Goal: Information Seeking & Learning: Learn about a topic

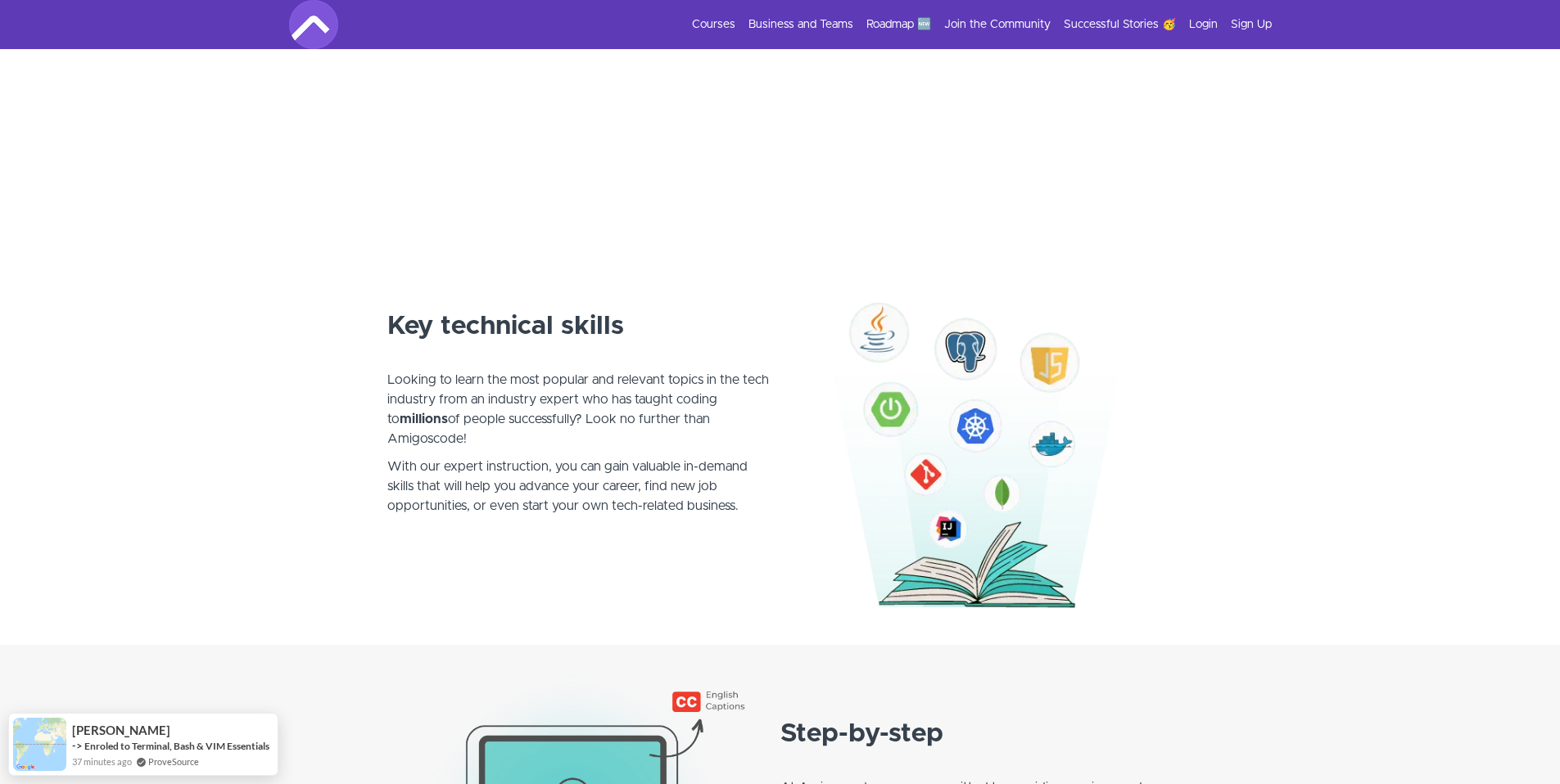
scroll to position [747, 0]
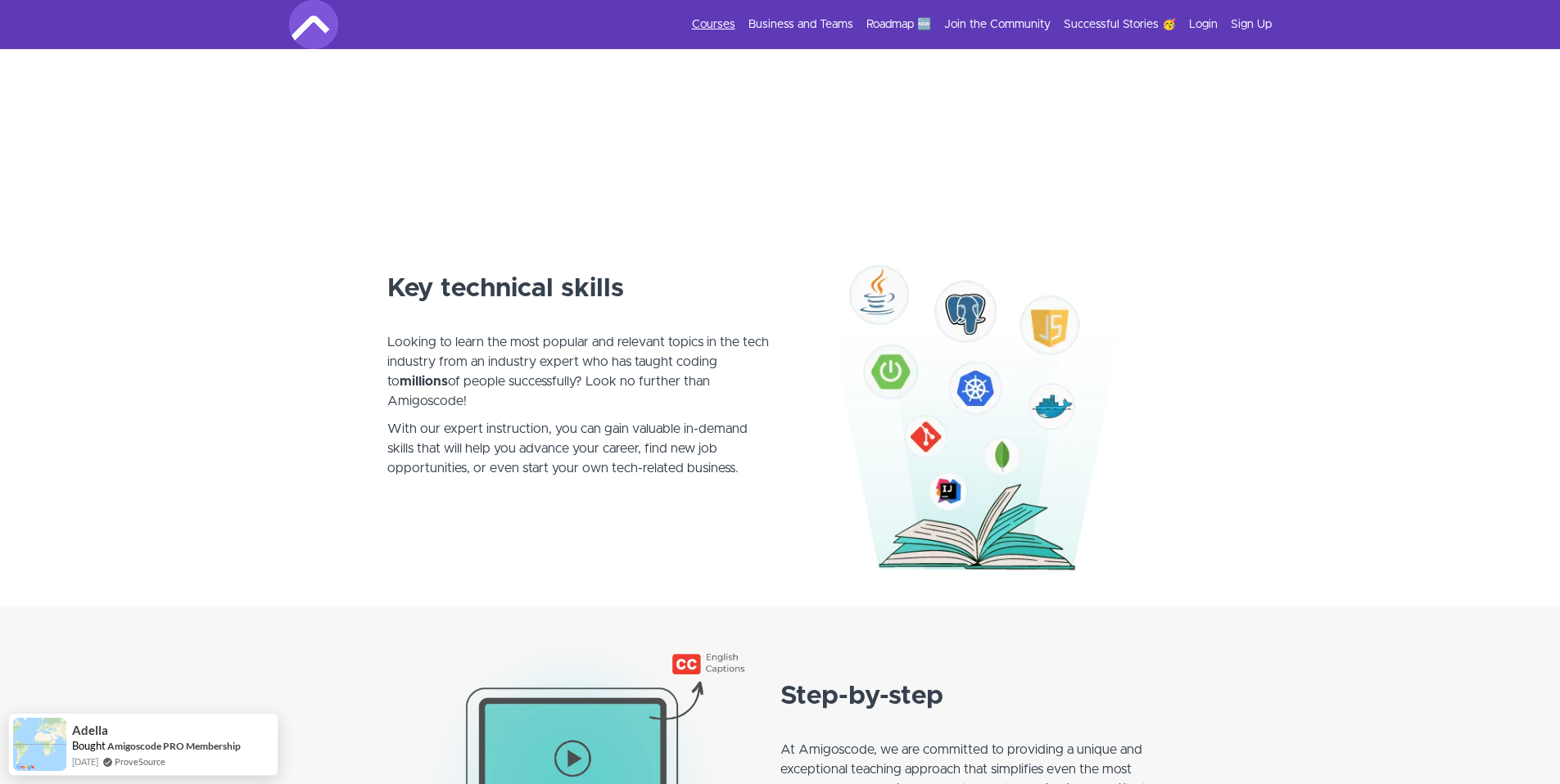
click at [698, 30] on link "Courses" at bounding box center [714, 24] width 44 height 17
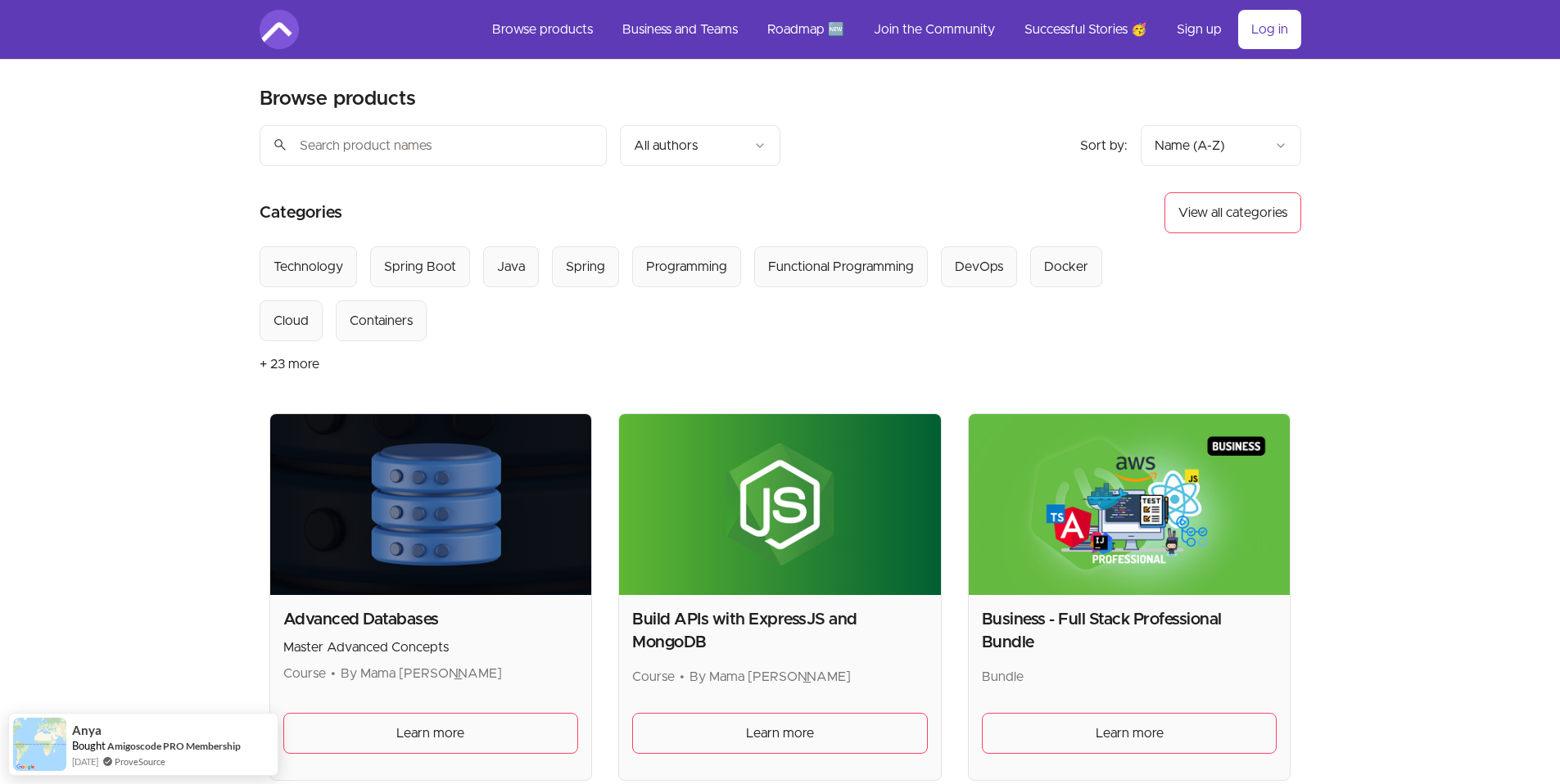
click at [550, 139] on input "search" at bounding box center [433, 145] width 347 height 41
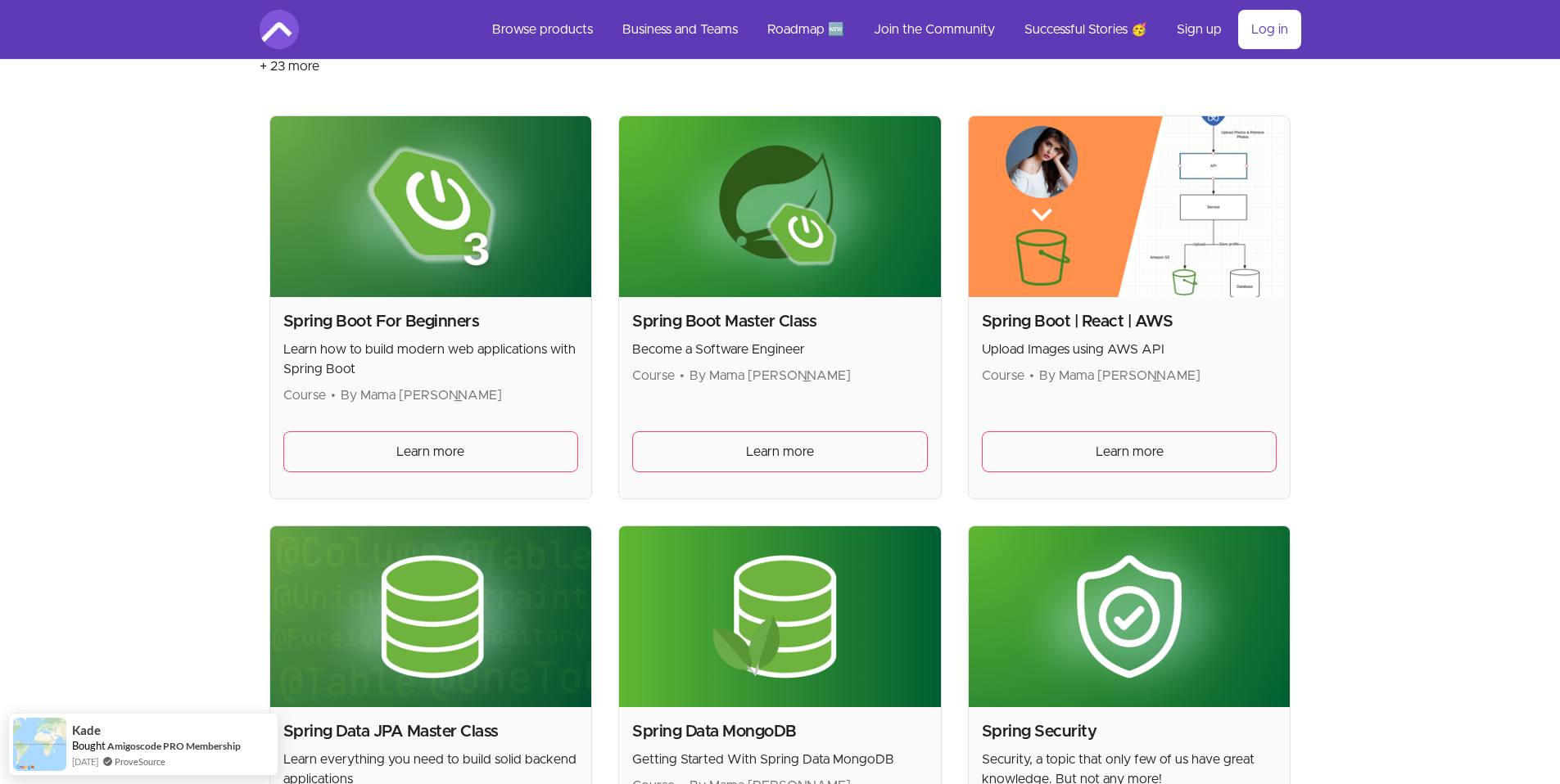
scroll to position [308, 0]
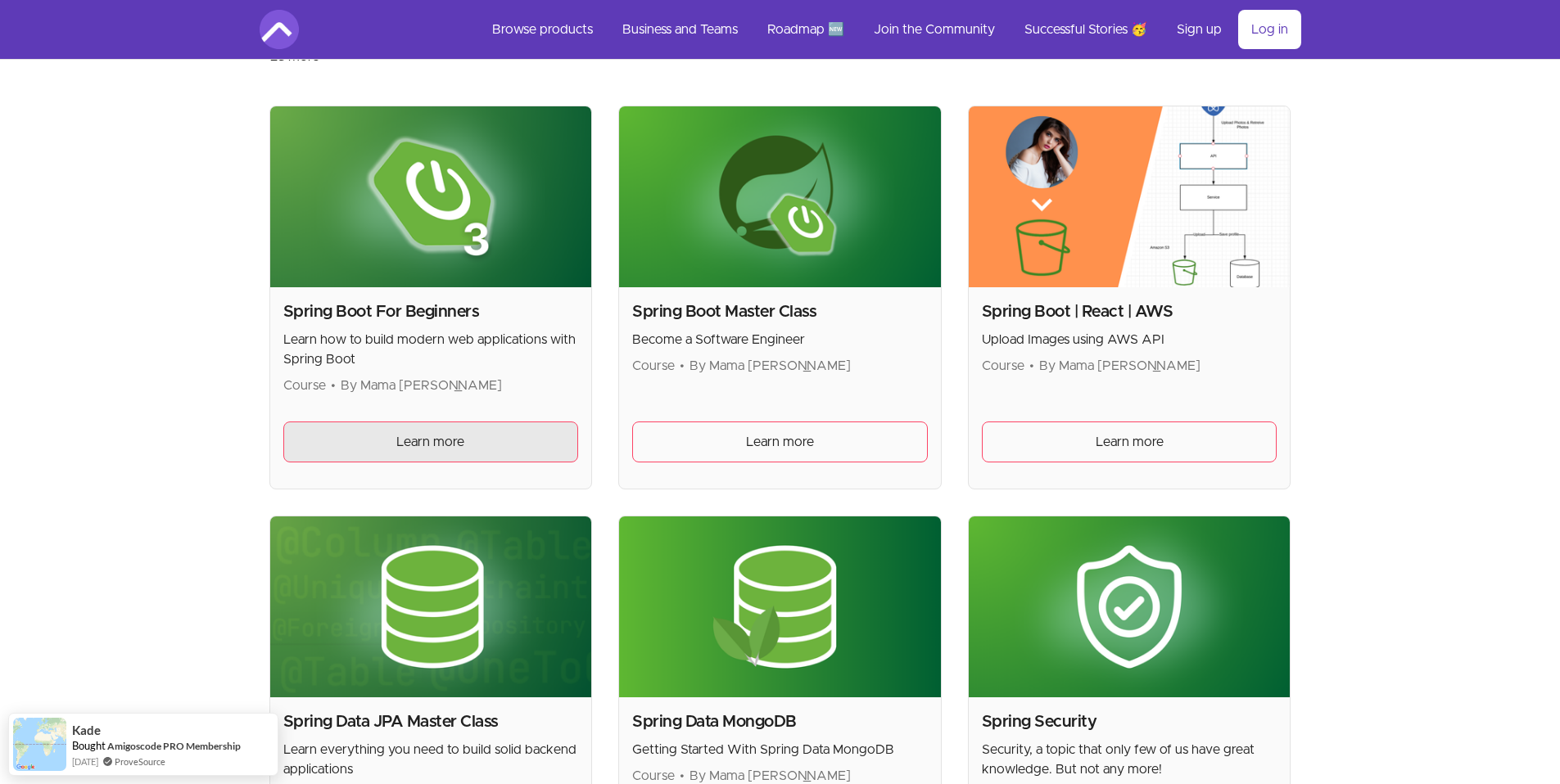
type input "Spring"
click at [445, 441] on span "Learn more" at bounding box center [431, 442] width 68 height 20
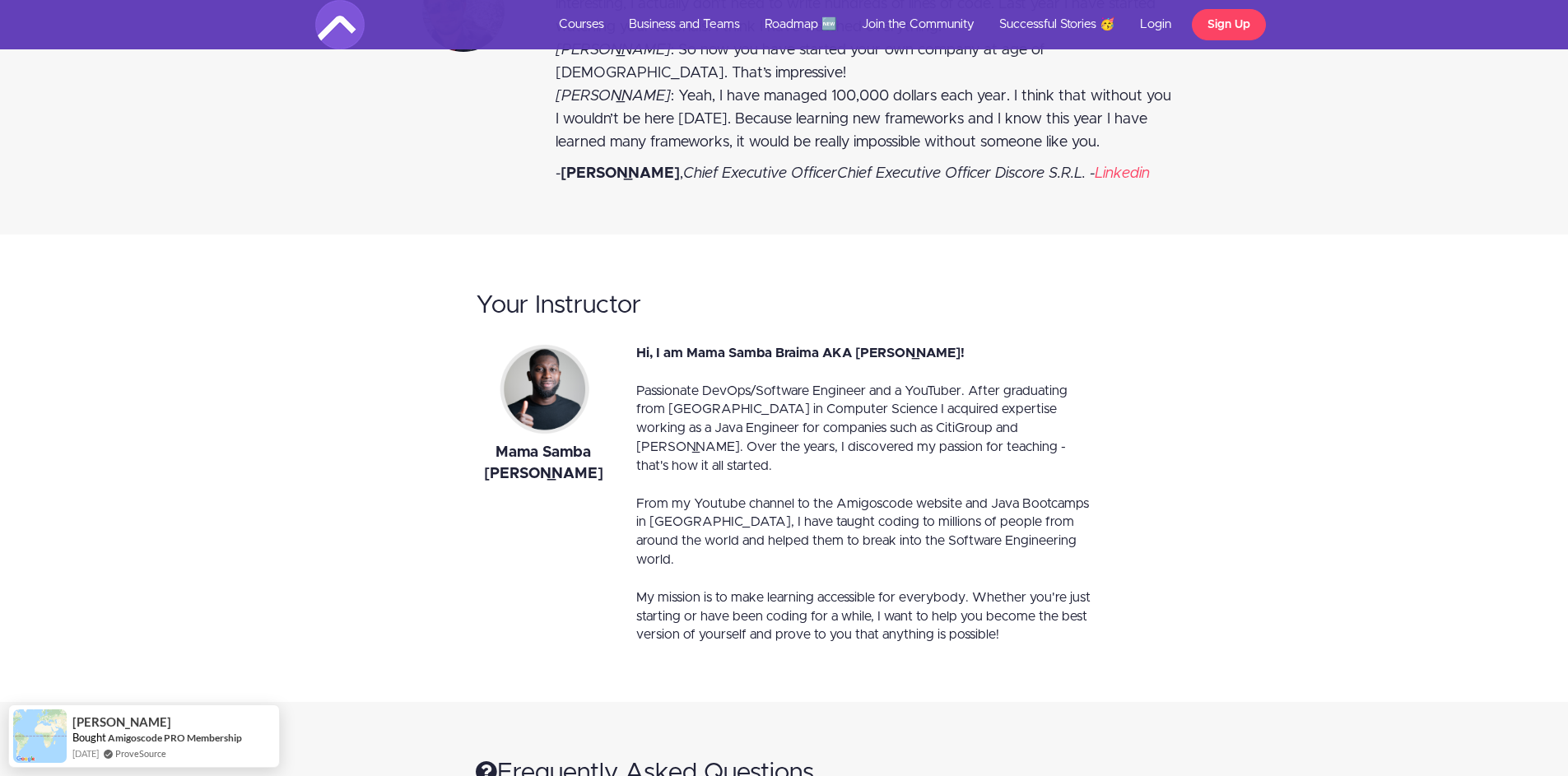
scroll to position [6935, 0]
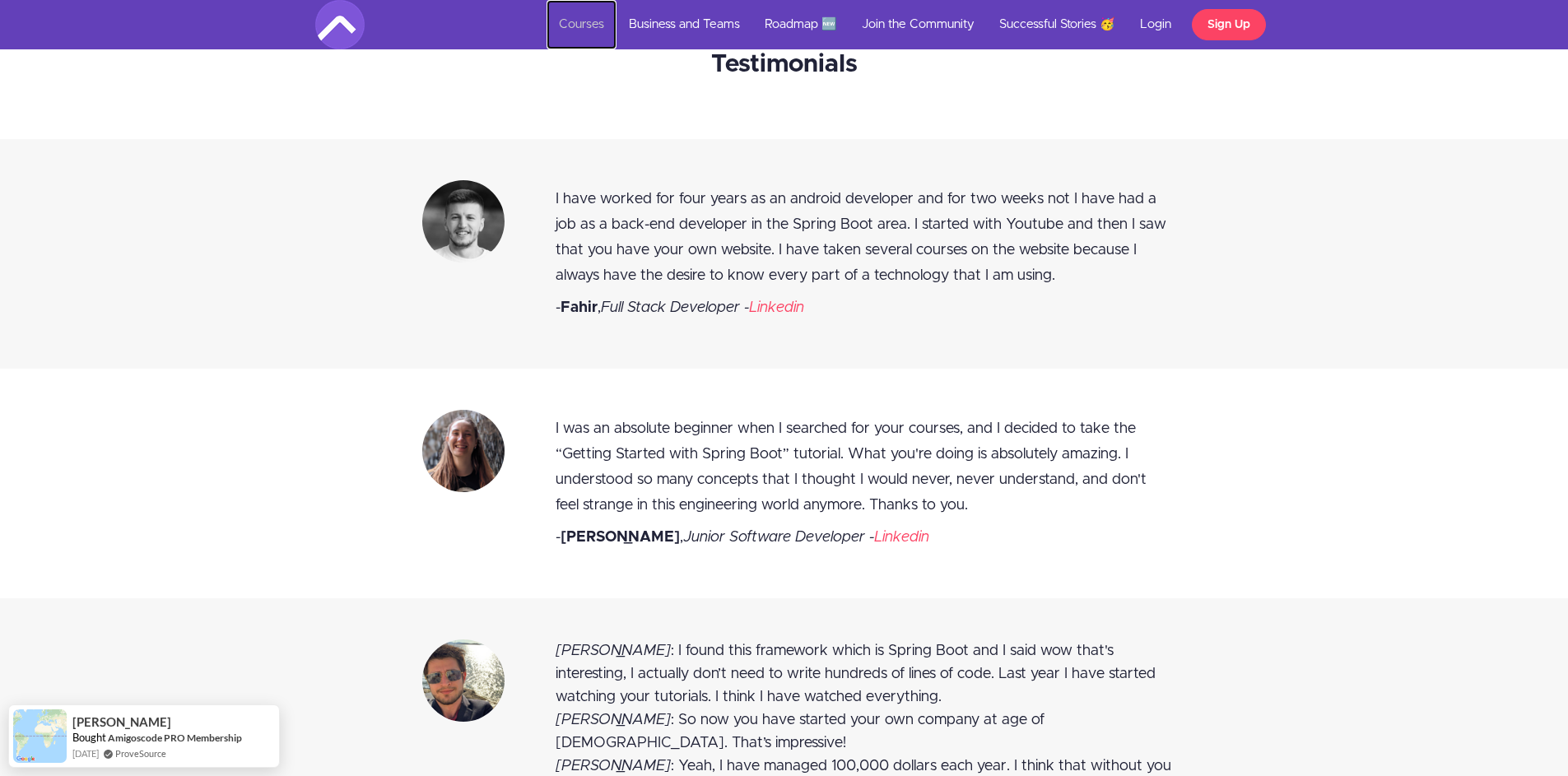
click at [573, 19] on link "Courses" at bounding box center [582, 25] width 70 height 49
